Goal: Task Accomplishment & Management: Manage account settings

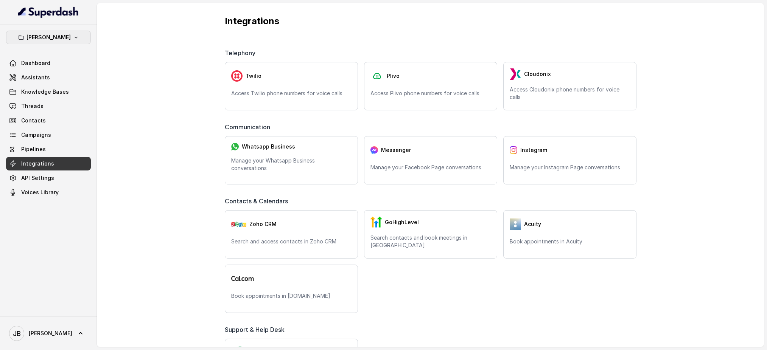
click at [82, 31] on button "[PERSON_NAME]" at bounding box center [48, 38] width 85 height 14
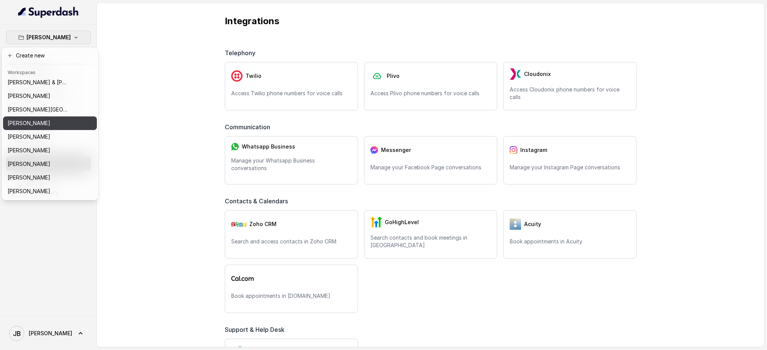
scroll to position [125, 0]
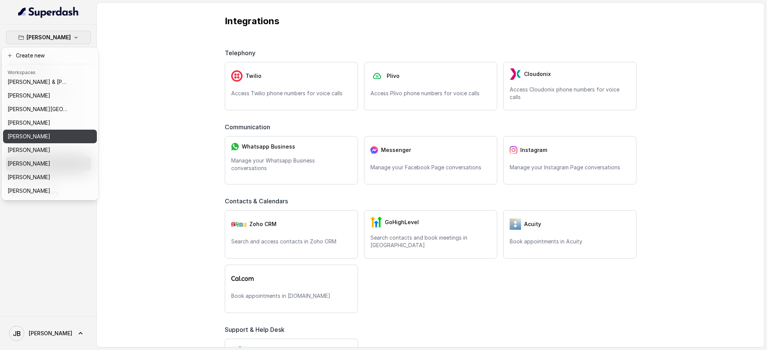
click at [48, 134] on div "[PERSON_NAME]" at bounding box center [38, 136] width 61 height 9
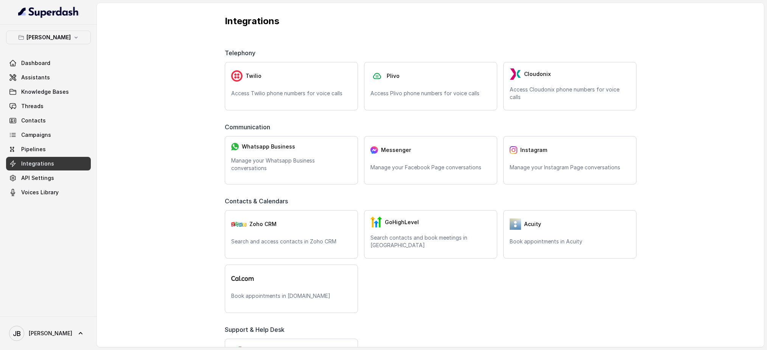
click at [66, 162] on link "Integrations" at bounding box center [48, 164] width 85 height 14
click at [54, 176] on link "API Settings" at bounding box center [48, 178] width 85 height 14
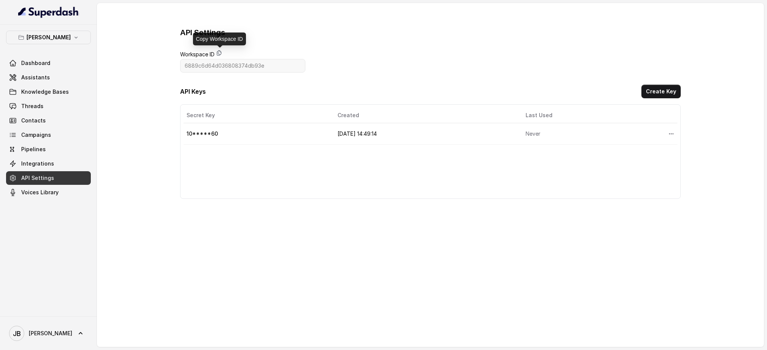
click at [220, 52] on icon at bounding box center [219, 53] width 6 height 6
click at [663, 90] on button "Create Key" at bounding box center [661, 92] width 39 height 14
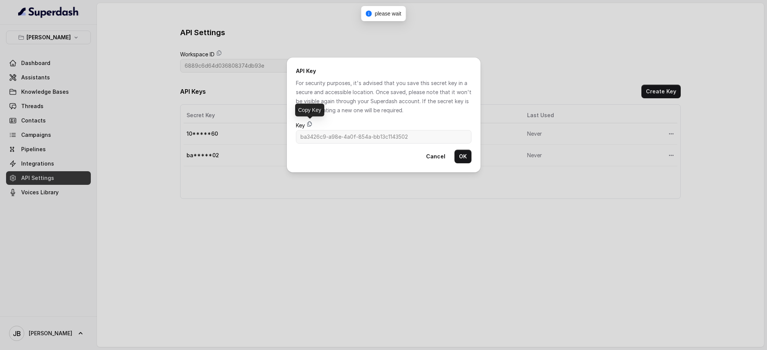
click at [310, 123] on icon at bounding box center [309, 123] width 4 height 5
click at [462, 157] on button "OK" at bounding box center [463, 157] width 17 height 14
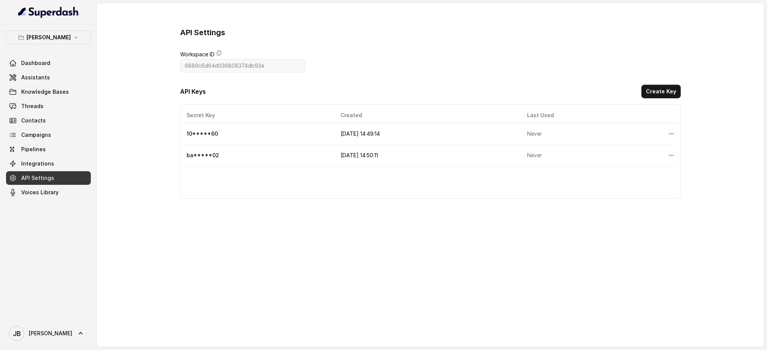
drag, startPoint x: 349, startPoint y: 255, endPoint x: 331, endPoint y: 215, distance: 43.7
click at [349, 255] on main "API Settings Workspace ID 6889c6d64d036808374db93e API Keys Create Key Secret K…" at bounding box center [430, 174] width 667 height 343
